Goal: Information Seeking & Learning: Learn about a topic

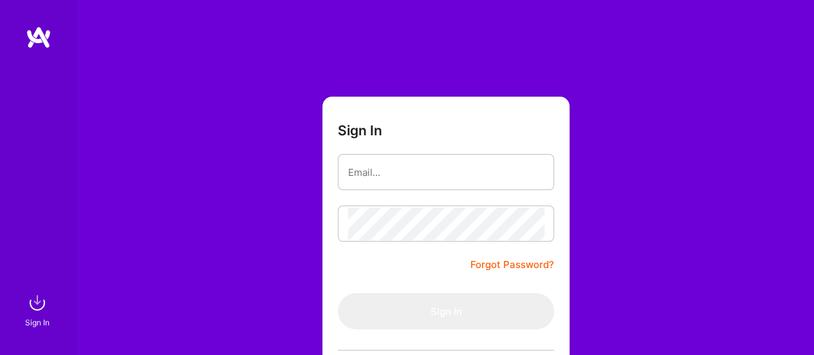
type input "[EMAIL_ADDRESS][DOMAIN_NAME]"
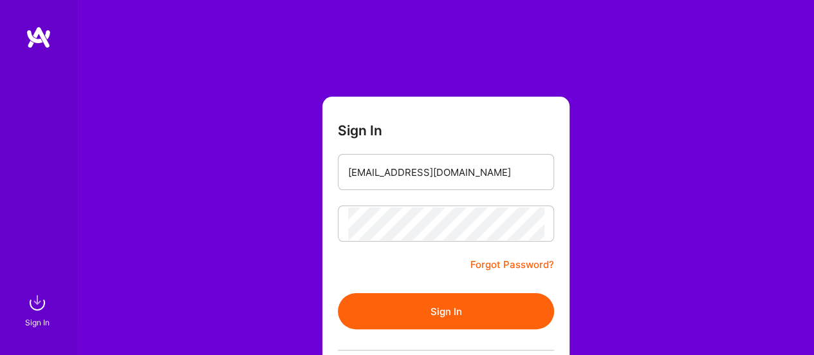
click at [422, 306] on button "Sign In" at bounding box center [446, 311] width 216 height 36
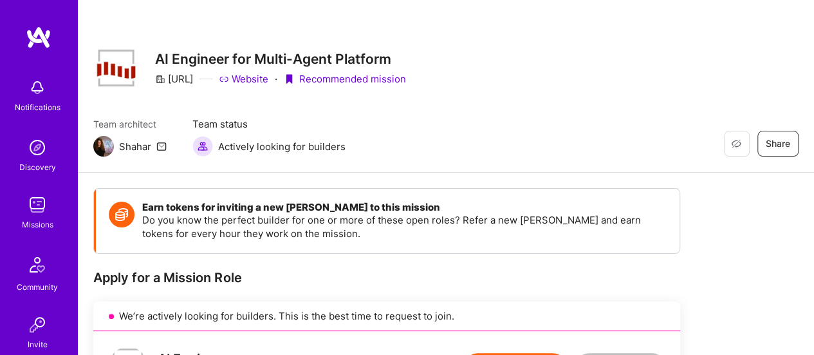
click at [28, 215] on img at bounding box center [37, 205] width 26 height 26
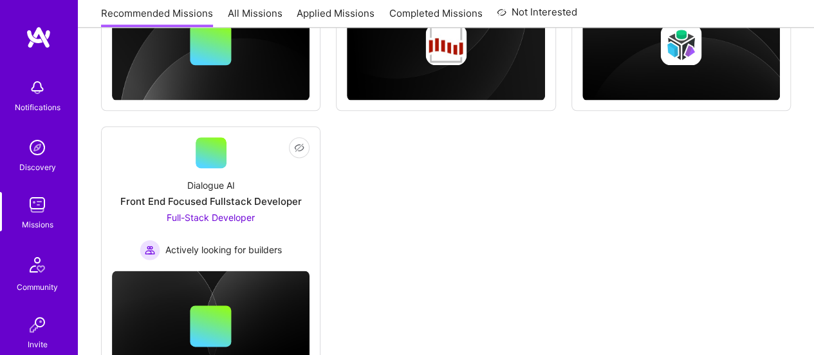
scroll to position [774, 0]
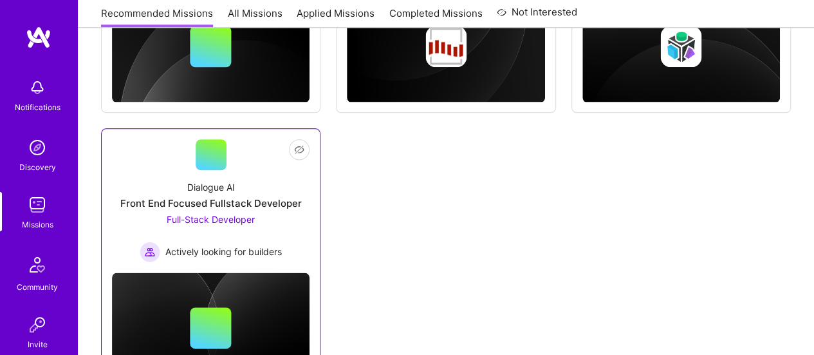
click at [229, 198] on div "Front End Focused Fullstack Developer" at bounding box center [211, 203] width 182 height 14
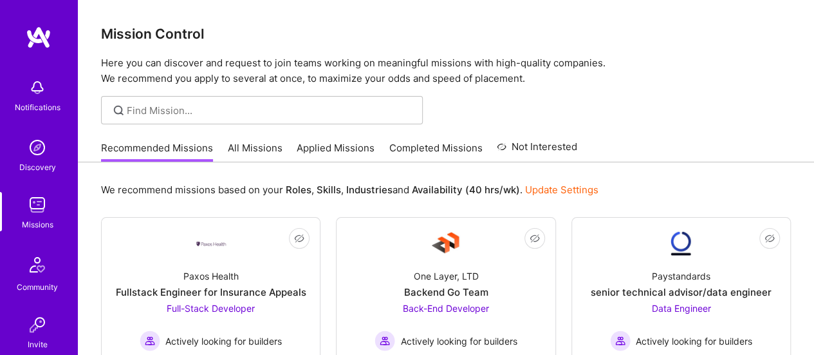
click at [241, 149] on link "All Missions" at bounding box center [255, 151] width 55 height 21
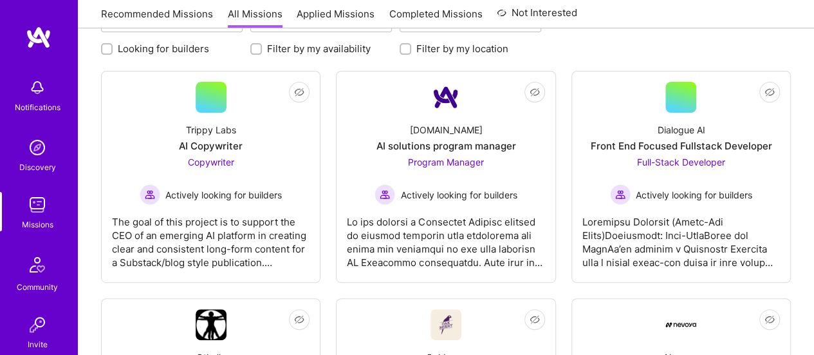
scroll to position [189, 0]
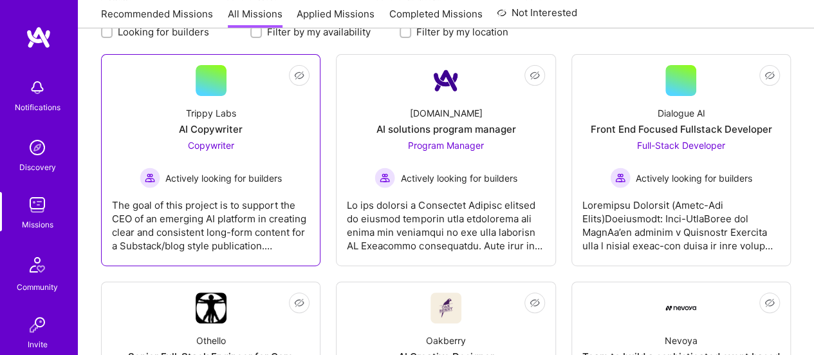
click at [196, 136] on div "Trippy Labs AI Copywriter Copywriter Actively looking for builders" at bounding box center [211, 142] width 198 height 92
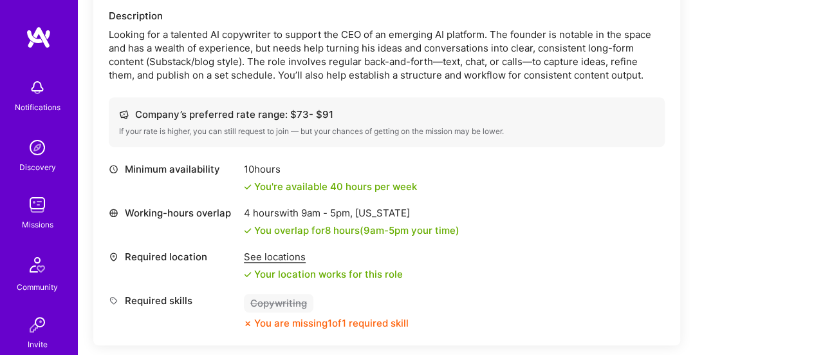
scroll to position [426, 0]
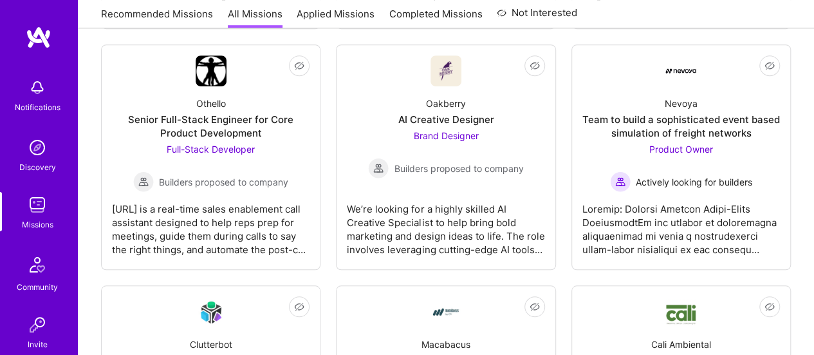
scroll to position [189, 0]
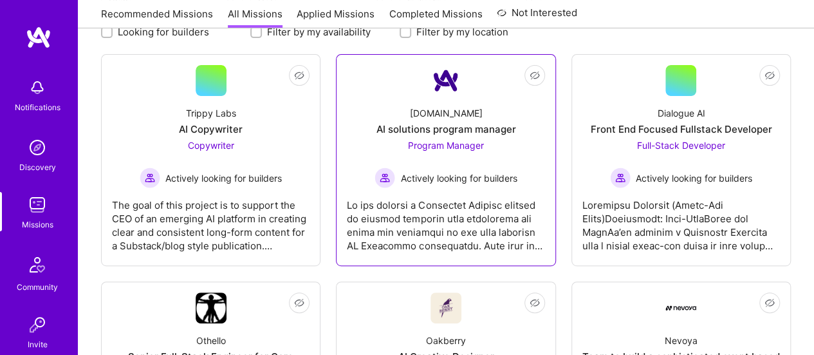
click at [432, 127] on div "AI solutions program manager" at bounding box center [446, 129] width 140 height 14
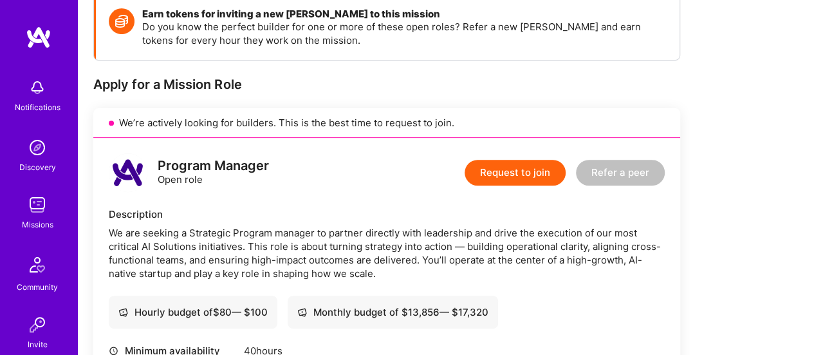
scroll to position [217, 0]
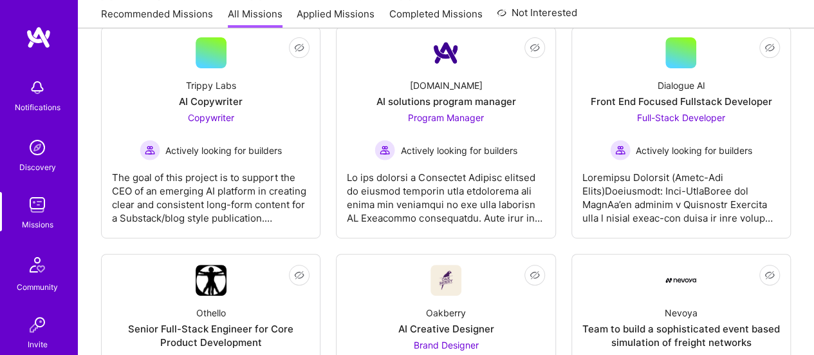
scroll to position [189, 0]
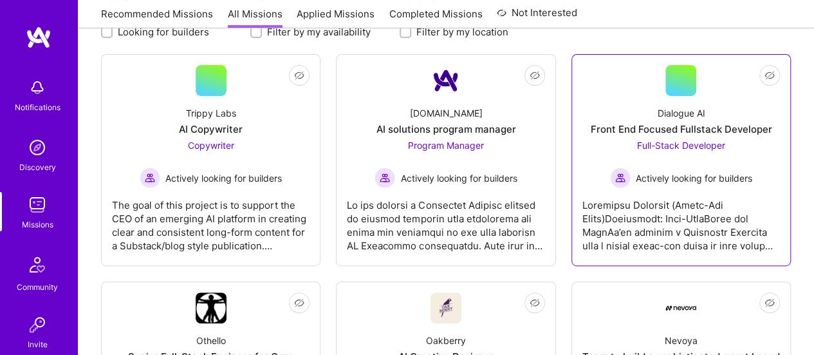
click at [671, 140] on span "Full-Stack Developer" at bounding box center [681, 145] width 88 height 11
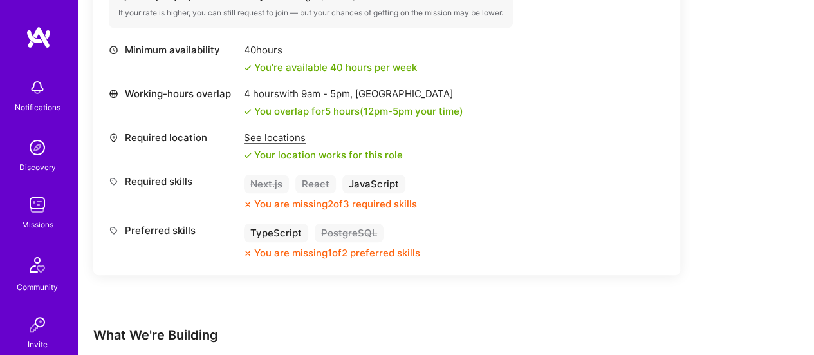
scroll to position [512, 0]
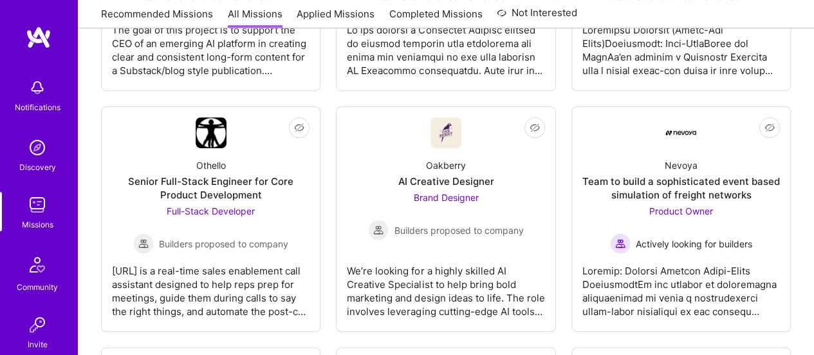
scroll to position [393, 0]
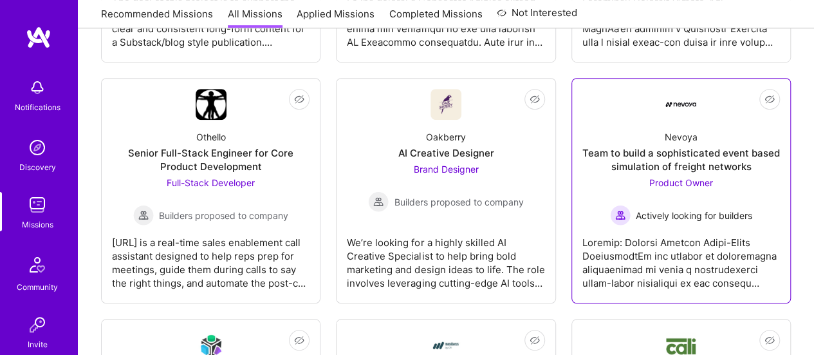
click at [681, 164] on div "Team to build a sophisticated event based simulation of freight networks" at bounding box center [682, 159] width 198 height 27
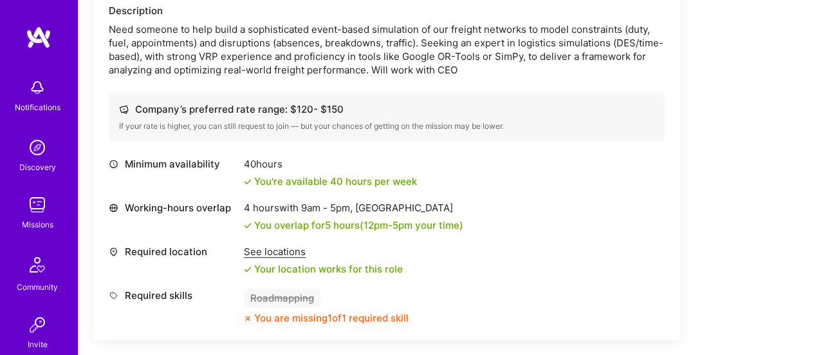
scroll to position [228, 0]
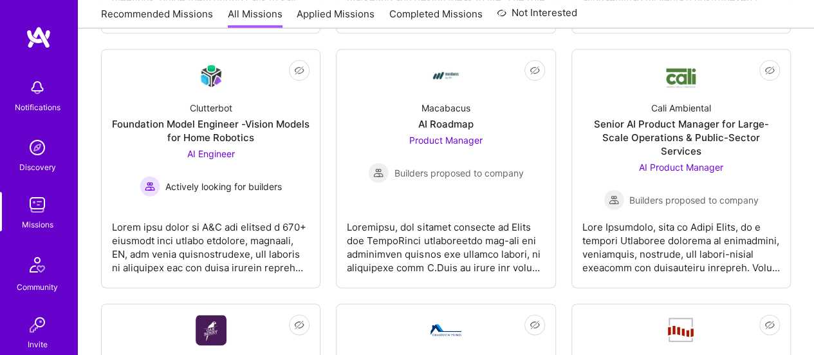
scroll to position [702, 0]
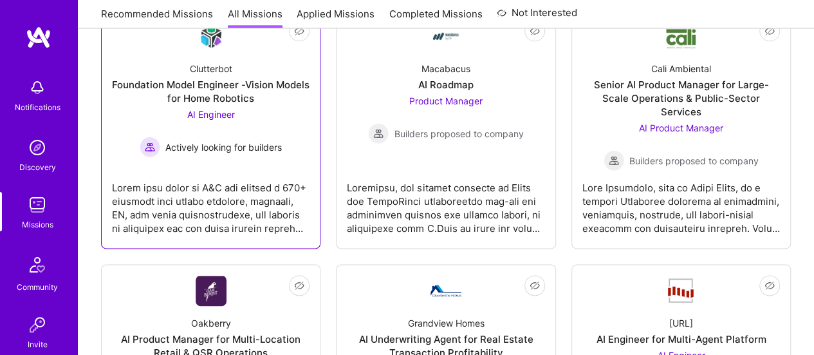
click at [182, 89] on div "Foundation Model Engineer -Vision Models for Home Robotics" at bounding box center [211, 91] width 198 height 27
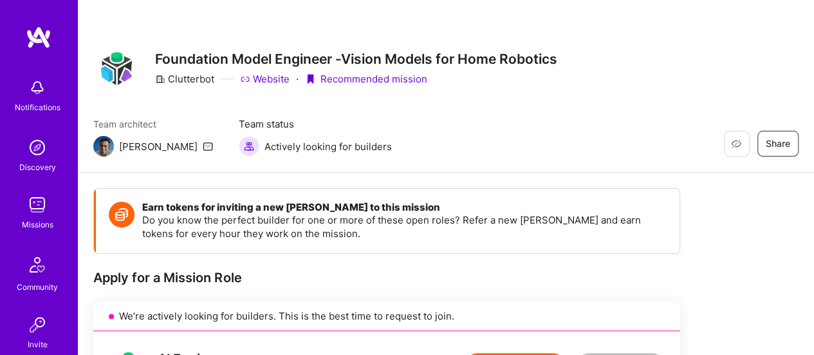
drag, startPoint x: 816, startPoint y: 77, endPoint x: 483, endPoint y: 15, distance: 339.1
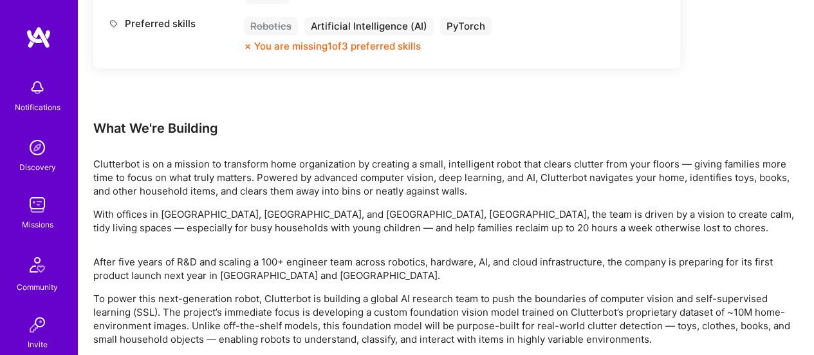
scroll to position [458, 0]
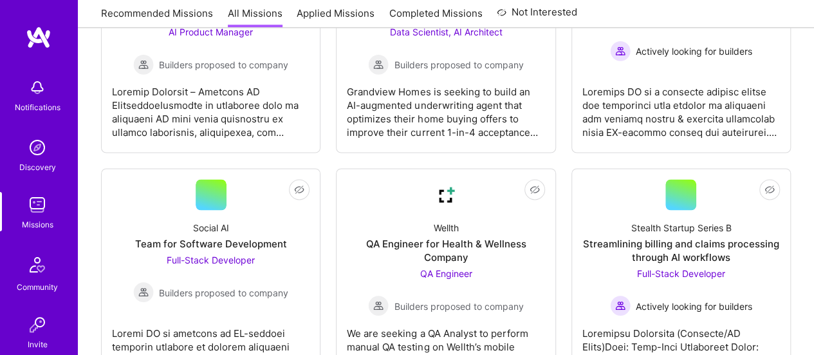
scroll to position [1144, 0]
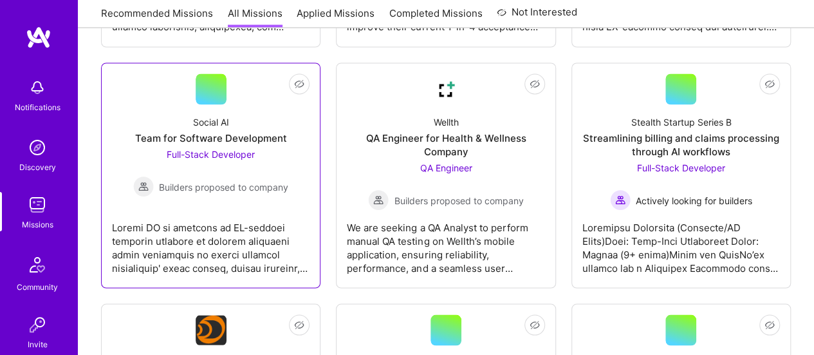
click at [200, 219] on div at bounding box center [211, 242] width 198 height 64
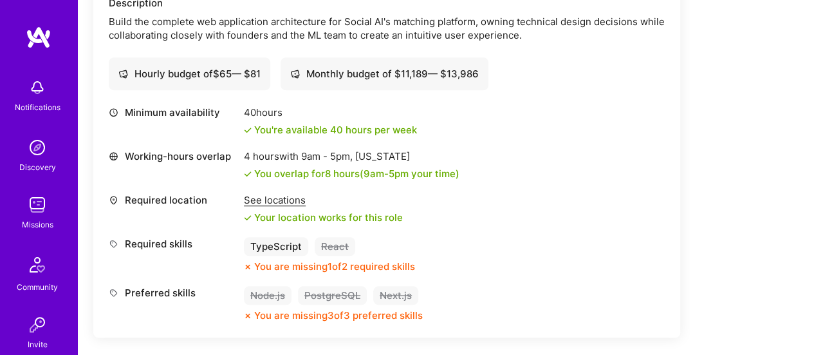
scroll to position [407, 0]
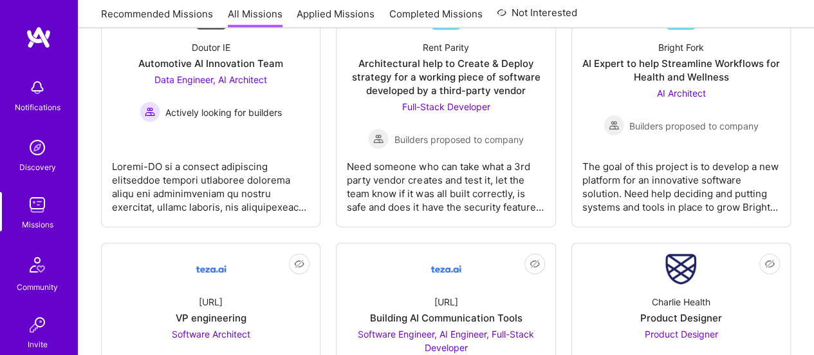
scroll to position [1447, 0]
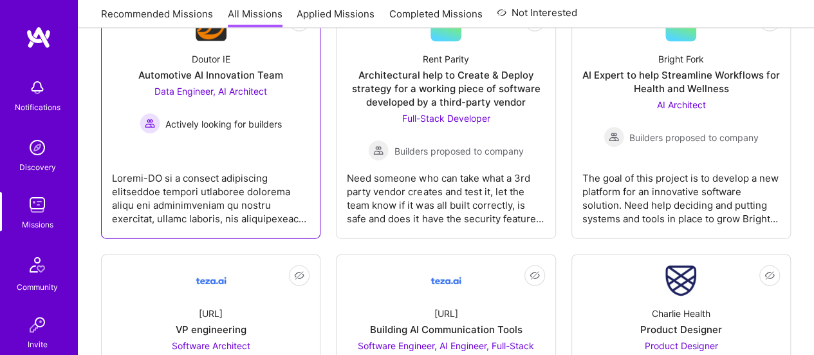
click at [224, 66] on div "Doutor IE Automotive AI Innovation Team Data Engineer, AI Architect Actively lo…" at bounding box center [211, 88] width 198 height 92
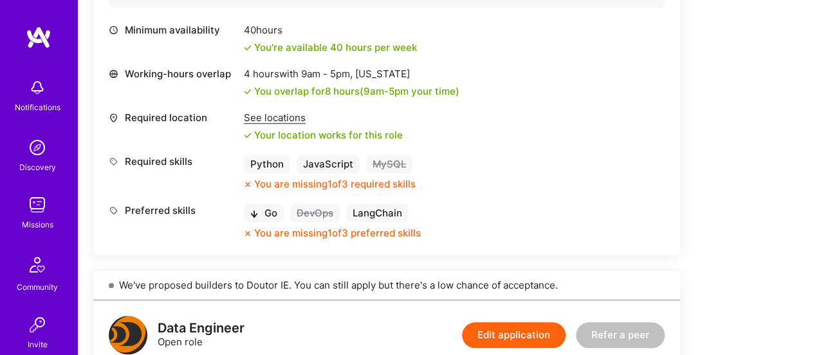
scroll to position [515, 0]
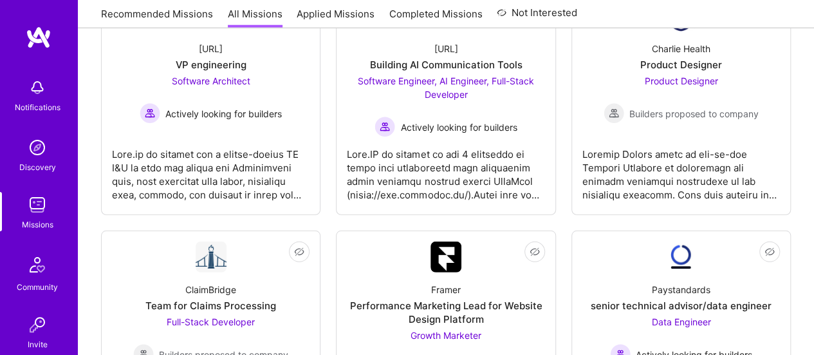
scroll to position [1678, 0]
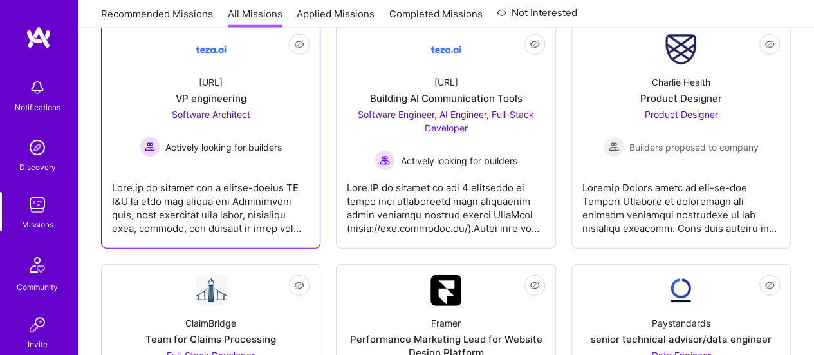
click at [221, 91] on div "VP engineering" at bounding box center [211, 98] width 71 height 14
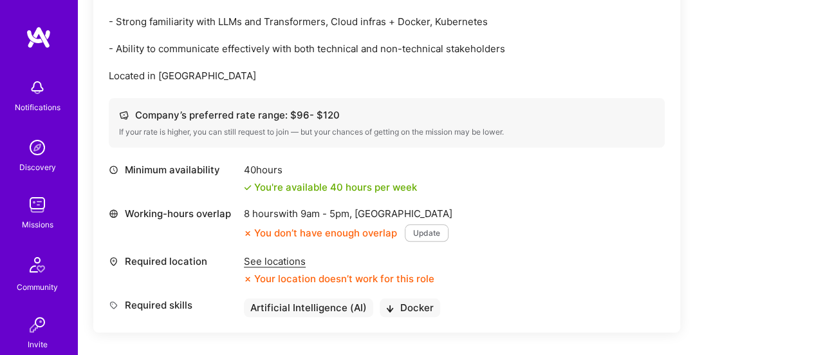
scroll to position [501, 0]
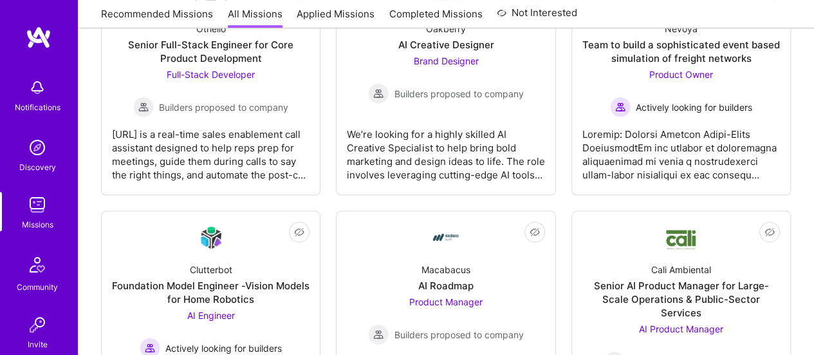
scroll to position [1678, 0]
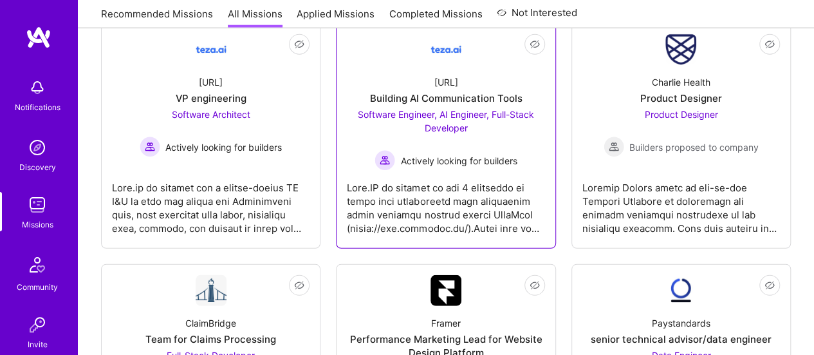
click at [436, 91] on div "Building AI Communication Tools" at bounding box center [445, 98] width 153 height 14
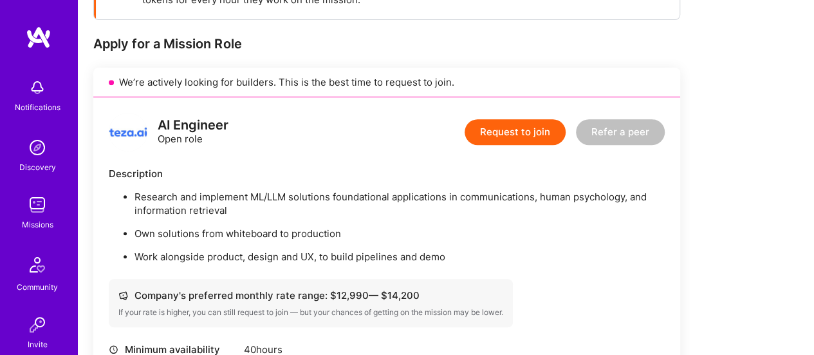
scroll to position [301, 0]
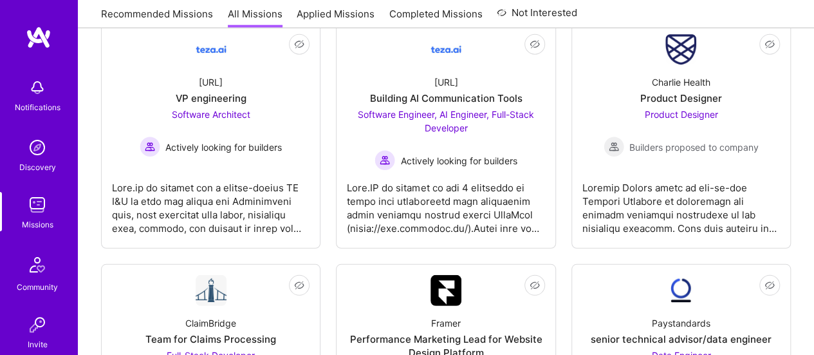
scroll to position [1815, 0]
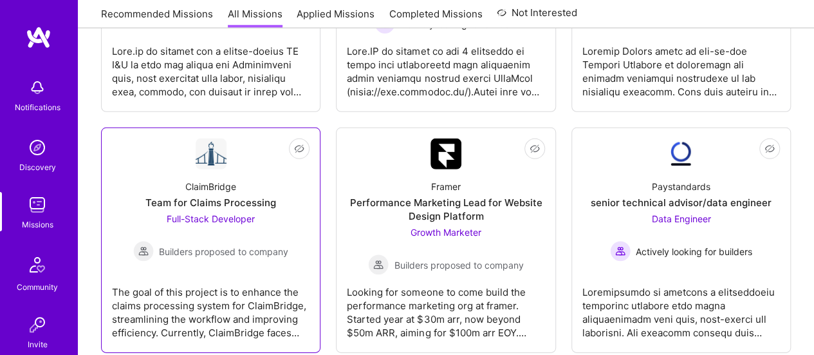
click at [215, 180] on div "ClaimBridge" at bounding box center [210, 187] width 51 height 14
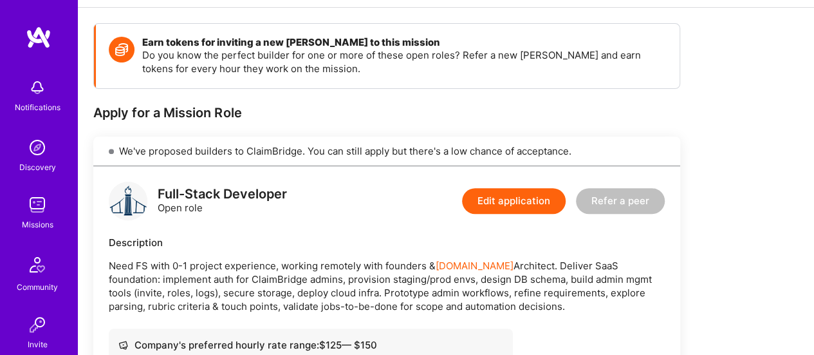
scroll to position [178, 0]
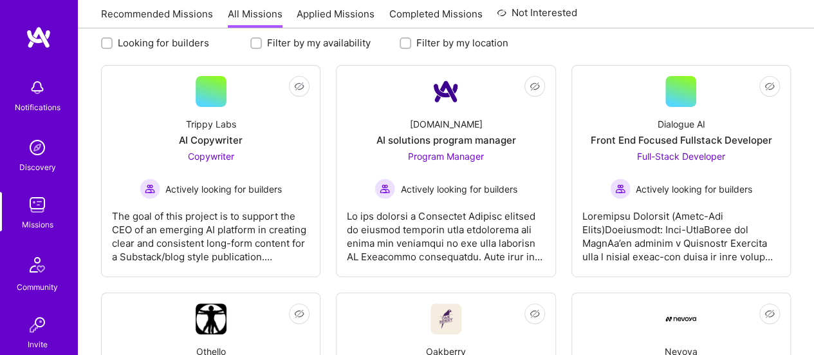
scroll to position [1815, 0]
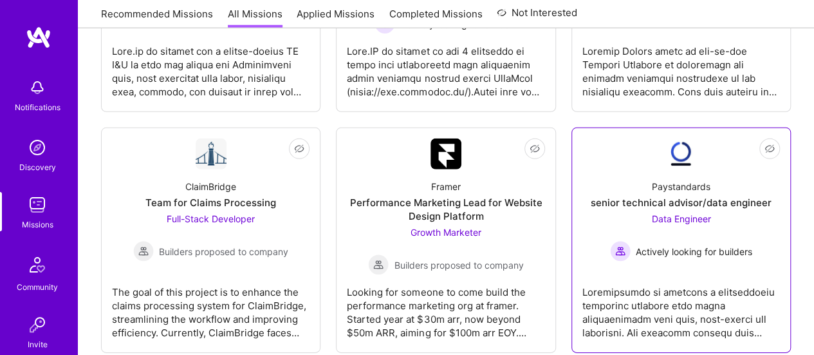
click at [655, 196] on div "senior technical advisor/data engineer" at bounding box center [681, 203] width 181 height 14
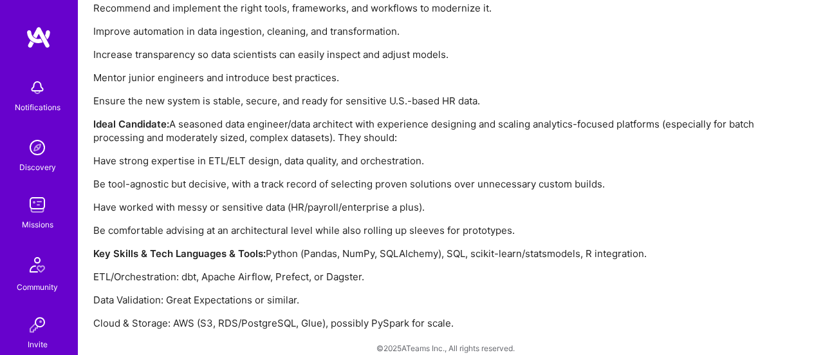
scroll to position [1234, 0]
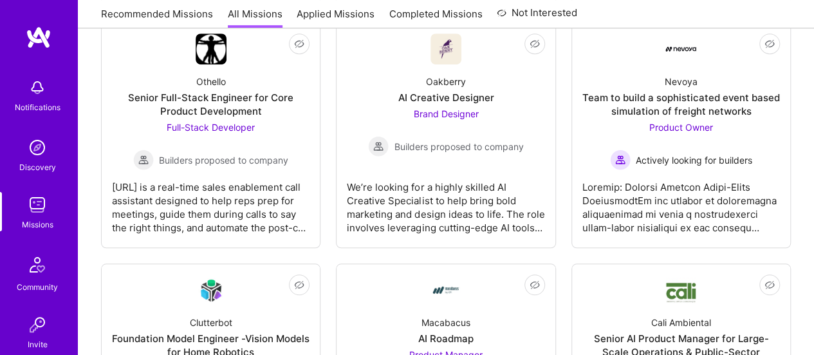
scroll to position [492, 0]
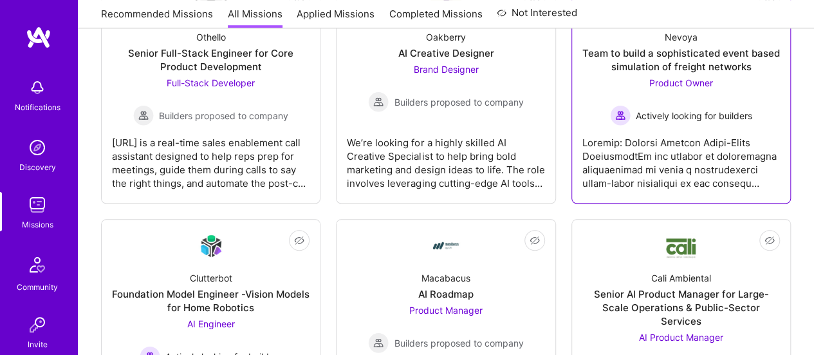
click at [673, 59] on div "Team to build a sophisticated event based simulation of freight networks" at bounding box center [682, 59] width 198 height 27
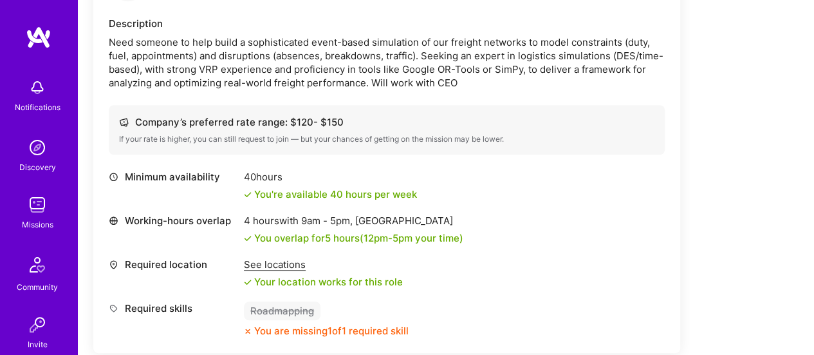
scroll to position [390, 0]
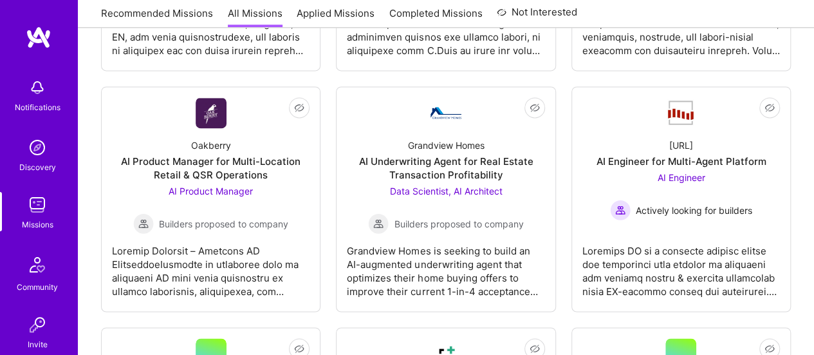
scroll to position [874, 0]
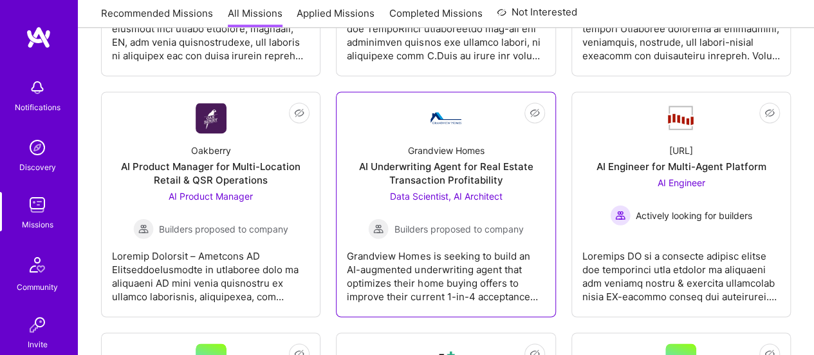
click at [434, 160] on div "AI Underwriting Agent for Real Estate Transaction Profitability" at bounding box center [446, 173] width 198 height 27
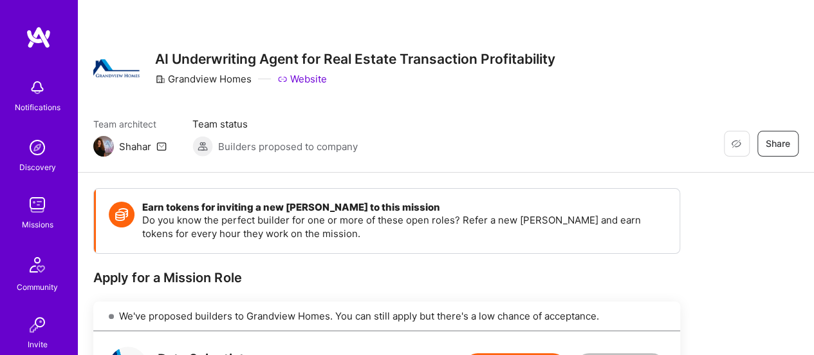
scroll to position [40, 0]
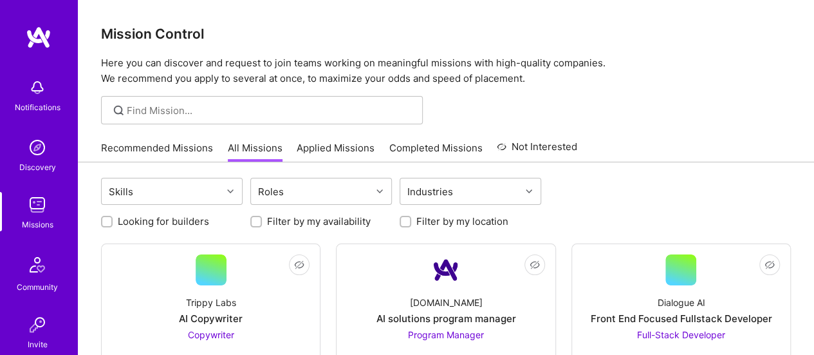
scroll to position [53, 0]
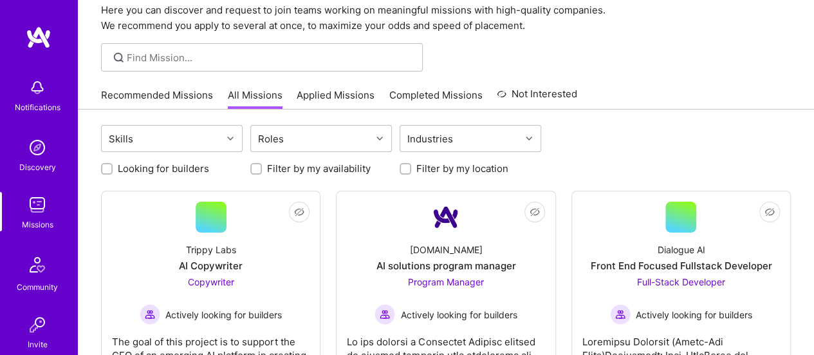
click at [315, 92] on link "Applied Missions" at bounding box center [336, 98] width 78 height 21
